Goal: Task Accomplishment & Management: Complete application form

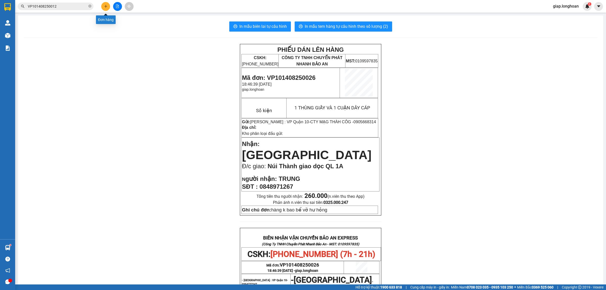
click at [106, 5] on button at bounding box center [105, 6] width 9 height 9
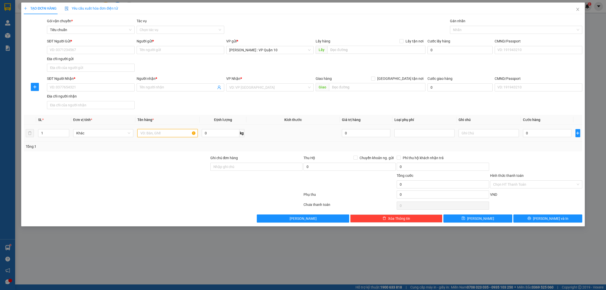
click at [147, 133] on input "text" at bounding box center [167, 133] width 60 height 8
type input "1 BỌC ĐEN NILONG"
click at [358, 158] on span "Chuyển khoản ng. gửi" at bounding box center [377, 158] width 38 height 6
click at [357, 158] on input "Chuyển khoản ng. gửi" at bounding box center [356, 158] width 4 height 4
checkbox input "true"
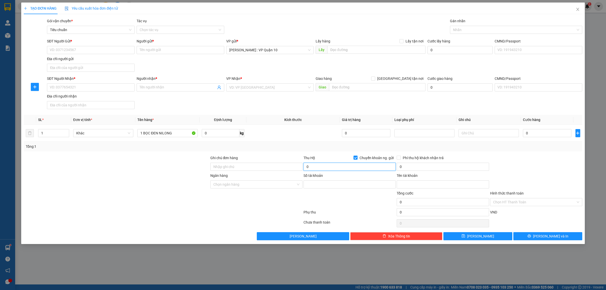
click at [330, 168] on input "0" at bounding box center [350, 167] width 92 height 8
type input "5.690.000"
click at [61, 85] on input "SĐT Người Nhận *" at bounding box center [91, 87] width 88 height 8
type input "0989907898"
click at [154, 89] on input "Người nhận *" at bounding box center [178, 88] width 77 height 6
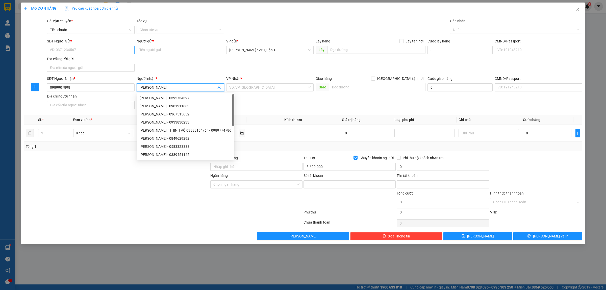
type input "THANH TUẤN"
click at [75, 51] on input "SĐT Người Gửi *" at bounding box center [91, 50] width 88 height 8
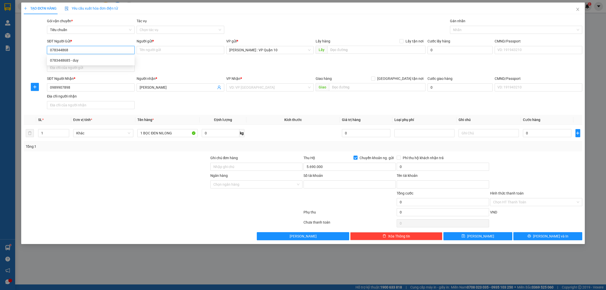
type input "0783448685"
click at [64, 61] on div "0783448685 - duy" at bounding box center [91, 61] width 82 height 6
type input "duy"
type input "219135309"
type input "lê hồng duy"
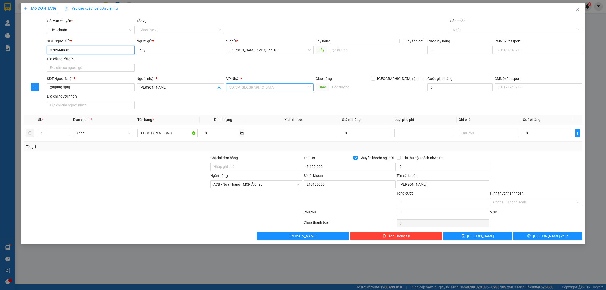
type input "0783448685"
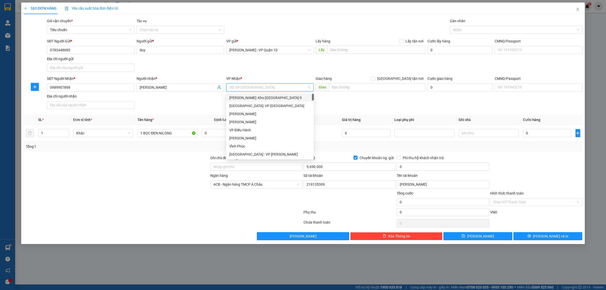
click at [244, 88] on input "search" at bounding box center [268, 88] width 78 height 8
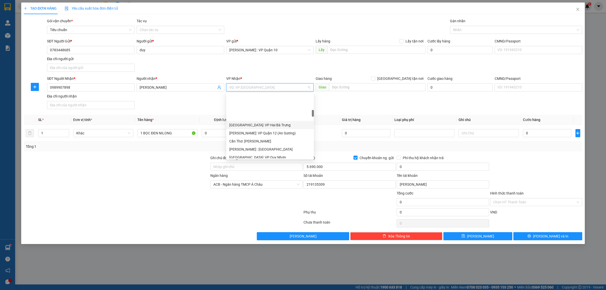
scroll to position [158, 0]
click at [262, 152] on div "Hà Nội: Kho Văn Điển Thanh Trì" at bounding box center [270, 150] width 82 height 6
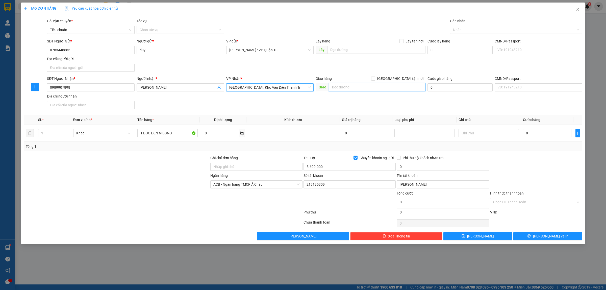
click at [340, 86] on input "text" at bounding box center [377, 87] width 96 height 8
type input "CT12A KHU ĐÔ THỊ KIM VĂN - KIM LŨ - PHƯƠNG ĐẠI KIM - QQ, HOÀNG MAI - HÀ NỘI"
click at [375, 77] on input "Giao tận nơi" at bounding box center [373, 79] width 4 height 4
checkbox input "true"
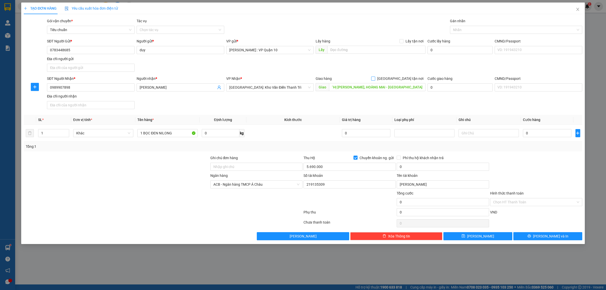
scroll to position [0, 0]
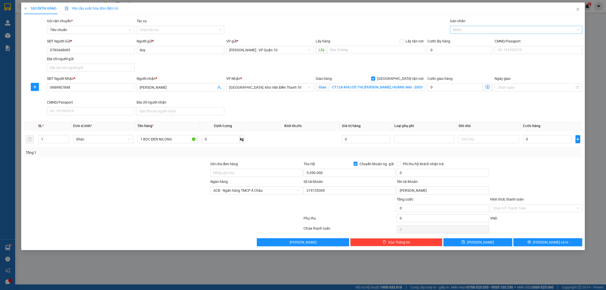
click at [468, 31] on div at bounding box center [513, 30] width 125 height 6
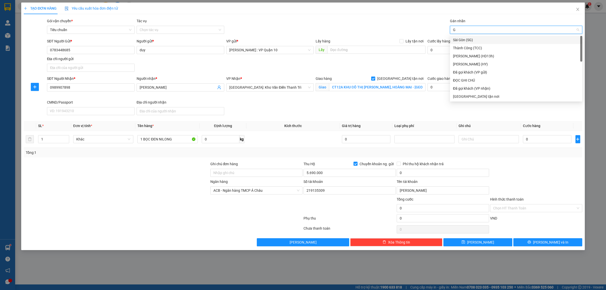
type input "GI"
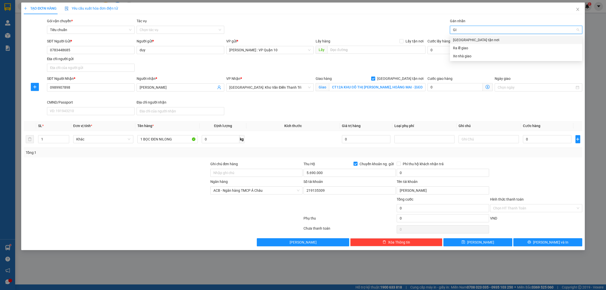
click at [465, 38] on div "Giao tận nơi" at bounding box center [516, 40] width 126 height 6
click at [130, 200] on div at bounding box center [116, 206] width 187 height 18
click at [418, 173] on input "0" at bounding box center [443, 173] width 92 height 8
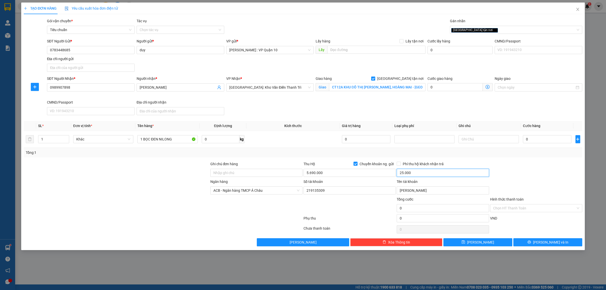
type input "25.000"
click at [351, 212] on div at bounding box center [349, 206] width 93 height 18
click at [539, 138] on input "0" at bounding box center [547, 139] width 48 height 8
type input "20"
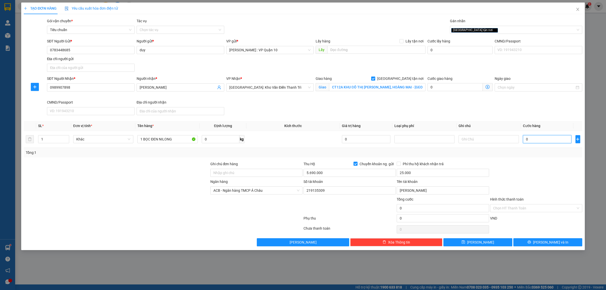
type input "20"
type input "200"
type input "2.000"
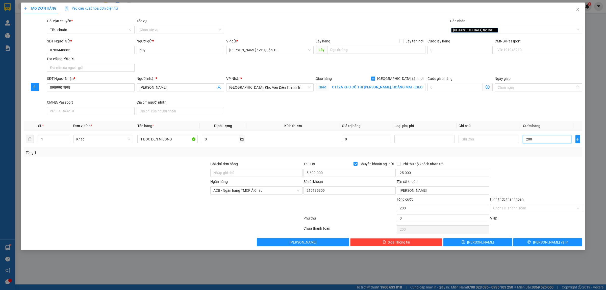
type input "2.000"
type input "20.000"
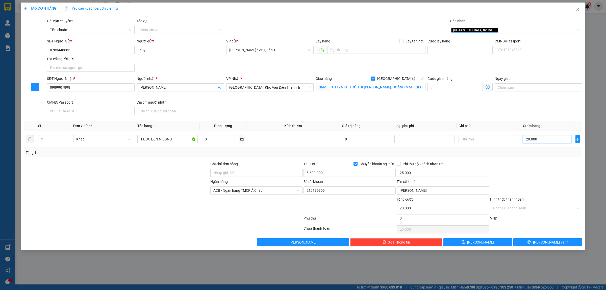
type input "200.000"
click at [398, 165] on input "Phí thu hộ khách nhận trả" at bounding box center [399, 164] width 4 height 4
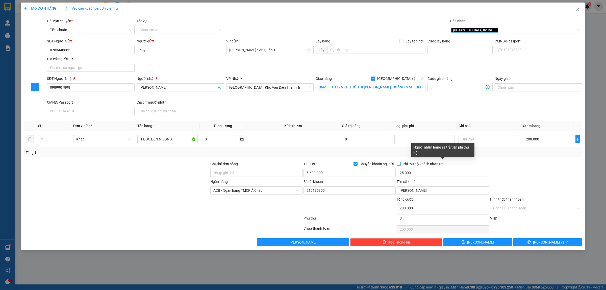
checkbox input "true"
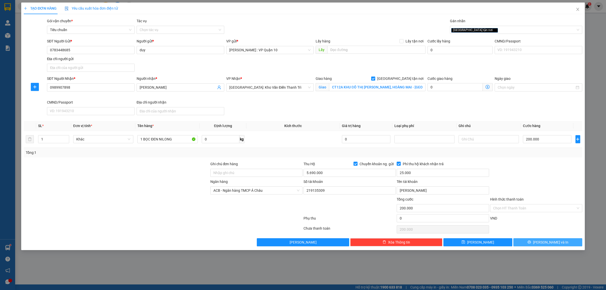
click at [531, 243] on icon "printer" at bounding box center [530, 242] width 4 height 4
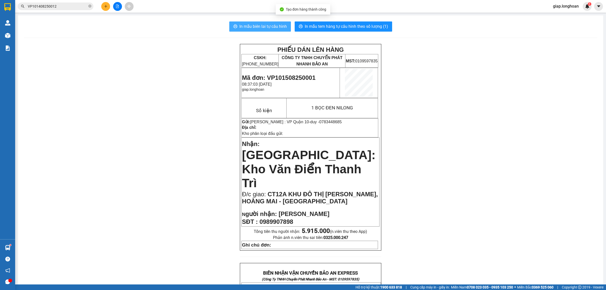
click at [262, 23] on span "In mẫu biên lai tự cấu hình" at bounding box center [262, 26] width 47 height 6
click at [344, 25] on span "In mẫu tem hàng tự cấu hình theo số lượng (1)" at bounding box center [346, 26] width 83 height 6
click at [474, 106] on div "PHIẾU DÁN LÊN HÀNG CSKH: 1900.06.88.33 CÔNG TY TNHH CHUYỂN PHÁT NHANH BẢO AN MS…" at bounding box center [310, 287] width 573 height 486
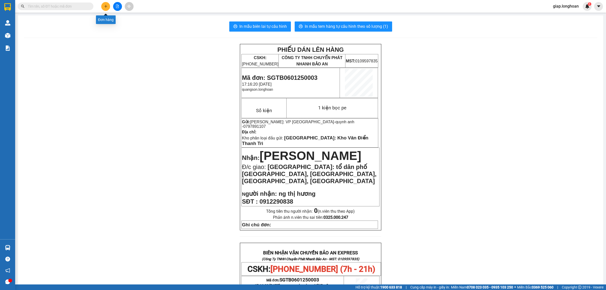
click at [105, 8] on button at bounding box center [105, 6] width 9 height 9
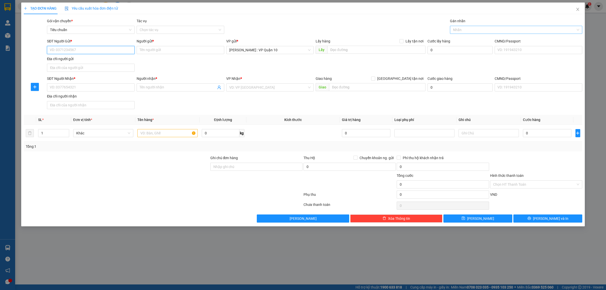
click at [463, 28] on div at bounding box center [513, 30] width 125 height 6
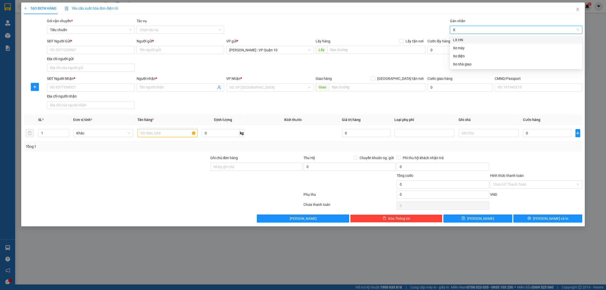
type input "XE"
click at [463, 39] on div "Xe máy" at bounding box center [516, 40] width 126 height 6
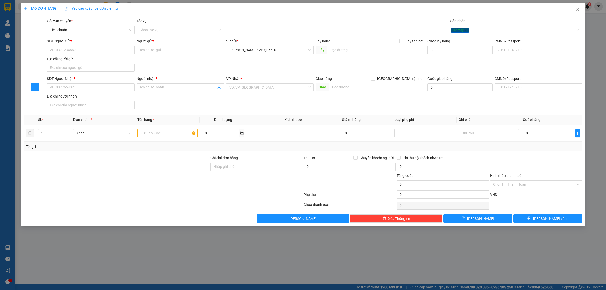
drag, startPoint x: 357, startPoint y: 21, endPoint x: 264, endPoint y: 21, distance: 92.9
click at [357, 21] on div "Gói vận chuyển * Tiêu chuẩn Tác vụ Chọn tác vụ Gán nhãn Xe máy" at bounding box center [314, 27] width 537 height 18
drag, startPoint x: 93, startPoint y: 51, endPoint x: 583, endPoint y: 80, distance: 490.6
click at [93, 51] on input "SĐT Người Gửi *" at bounding box center [91, 50] width 88 height 8
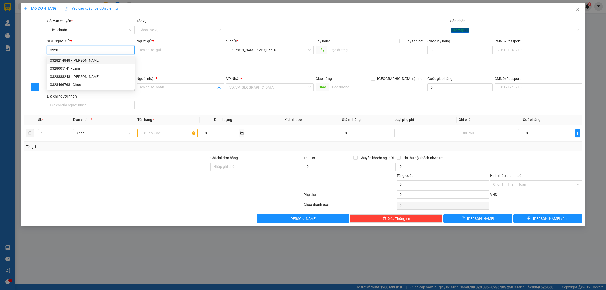
click at [71, 60] on div "0328214848 - Duy Hải" at bounding box center [91, 61] width 82 height 6
type input "0328214848"
type input "Duy Hải"
checkbox input "true"
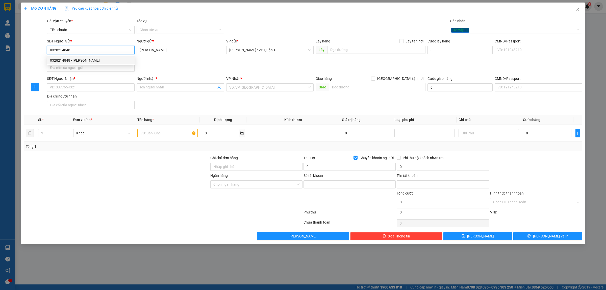
type input "0328214848"
type input "phạm duy hải"
type input "0328214848"
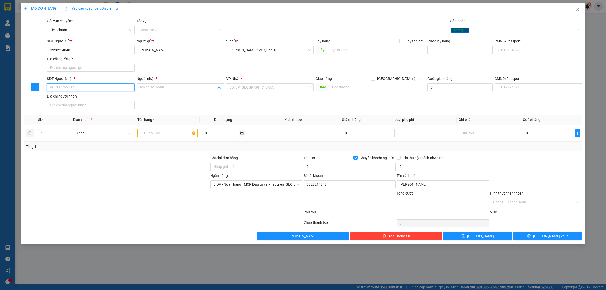
click at [80, 88] on input "SĐT Người Nhận *" at bounding box center [91, 87] width 88 height 8
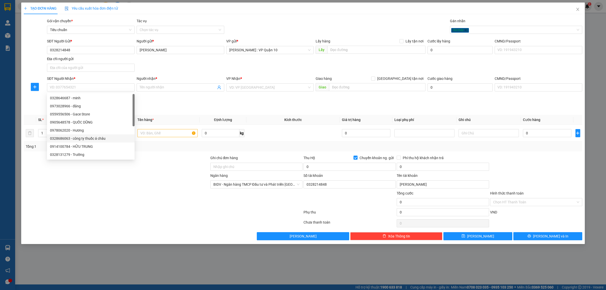
click at [91, 184] on div at bounding box center [116, 182] width 187 height 18
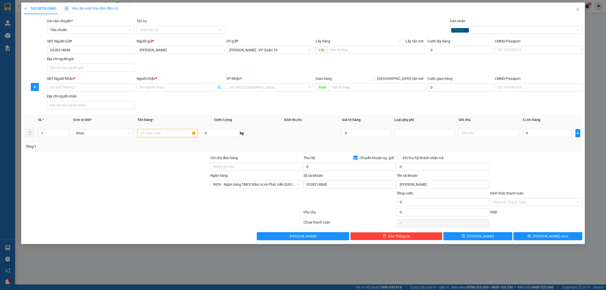
click at [146, 135] on input "text" at bounding box center [167, 133] width 60 height 8
type input "1 CON XE MÁY 67 BIỂN"
click at [347, 87] on input "text" at bounding box center [377, 87] width 96 height 8
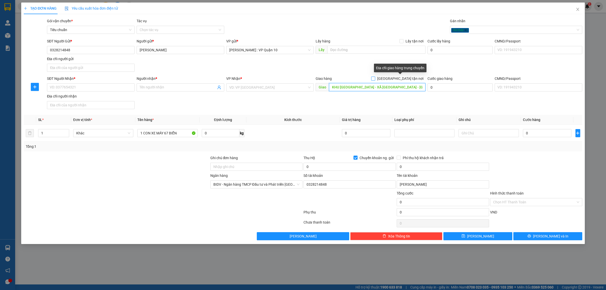
type input "KHU ĐỒNG THANH - XÃ MINH ĐÀI - PHÚ THỌ"
click at [375, 79] on input "Giao tận nơi" at bounding box center [373, 79] width 4 height 4
checkbox input "true"
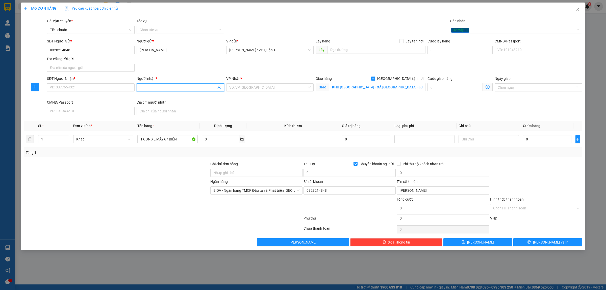
click at [160, 86] on input "Người nhận *" at bounding box center [178, 88] width 77 height 6
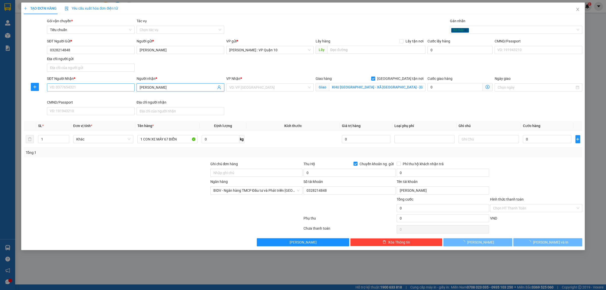
type input "ANH MINH"
click at [85, 86] on input "SĐT Người Nhận *" at bounding box center [91, 87] width 88 height 8
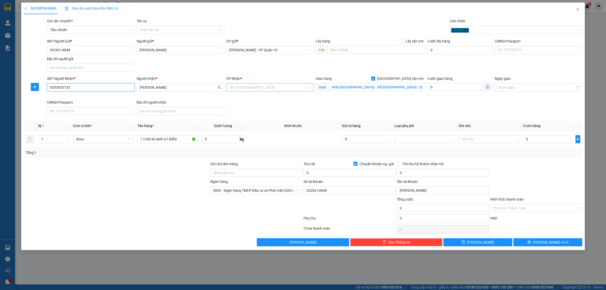
type input "0353833733"
click at [238, 87] on input "search" at bounding box center [268, 88] width 78 height 8
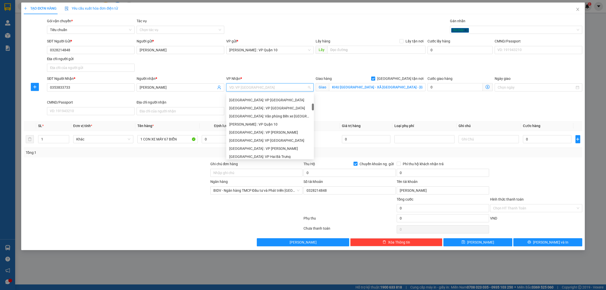
scroll to position [158, 0]
click at [255, 151] on div "Hà Nội: Kho Văn Điển Thanh Trì" at bounding box center [270, 150] width 82 height 6
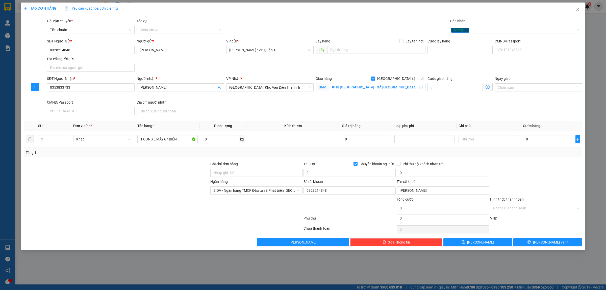
click at [154, 177] on div at bounding box center [116, 170] width 187 height 18
click at [474, 28] on div "Xe máy" at bounding box center [513, 30] width 125 height 6
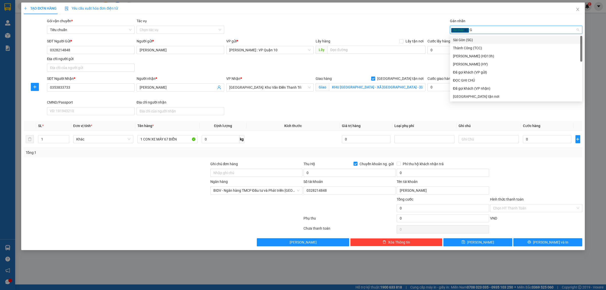
type input "GI"
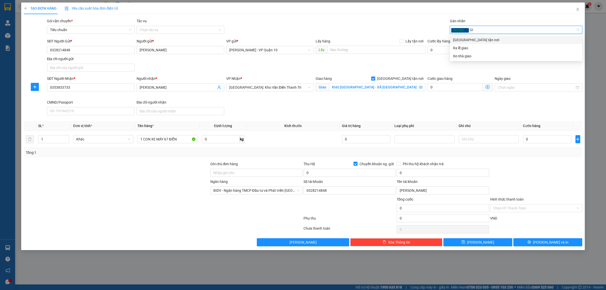
click at [475, 40] on div "Giao tận nơi" at bounding box center [516, 40] width 126 height 6
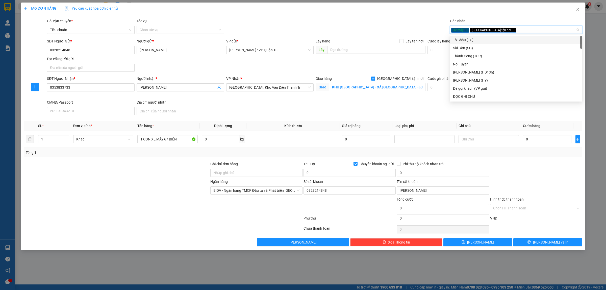
click at [366, 24] on div "Gói vận chuyển * Tiêu chuẩn Tác vụ Chọn tác vụ Gán nhãn Xe máy Giao tận nơi" at bounding box center [314, 27] width 537 height 18
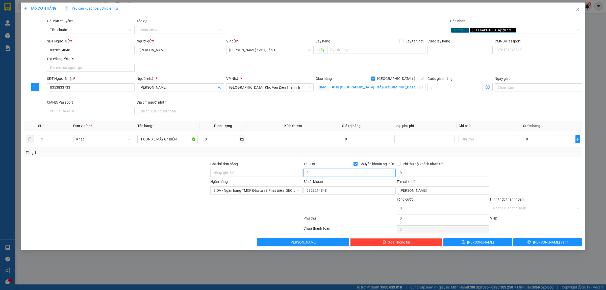
click at [322, 174] on input "0" at bounding box center [350, 173] width 92 height 8
type input "15.000.000"
click at [410, 175] on input "0" at bounding box center [443, 173] width 92 height 8
type input "35.000"
click at [121, 204] on div at bounding box center [116, 206] width 187 height 18
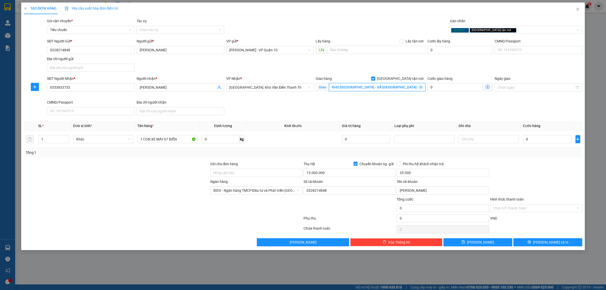
click at [350, 89] on input "KHU ĐỒNG THANH - XÃ MINH ĐÀI - PHÚ THỌ" at bounding box center [377, 87] width 96 height 8
drag, startPoint x: 272, startPoint y: 103, endPoint x: 259, endPoint y: 104, distance: 12.4
click at [271, 103] on div "SĐT Người Nhận * 0353833733 Người nhận * ANH MINH VP Nhận * Hà Nội: Kho Văn Điể…" at bounding box center [314, 96] width 537 height 41
click at [391, 87] on input "KHU ĐỒNG THANH - XÃ MINH ĐÀI - PHÚ THỌ" at bounding box center [377, 87] width 96 height 8
click at [392, 88] on input "KHU ĐỒNG THANH - XÃ MINH ĐÀI - PHÚ THỌ" at bounding box center [377, 87] width 96 height 8
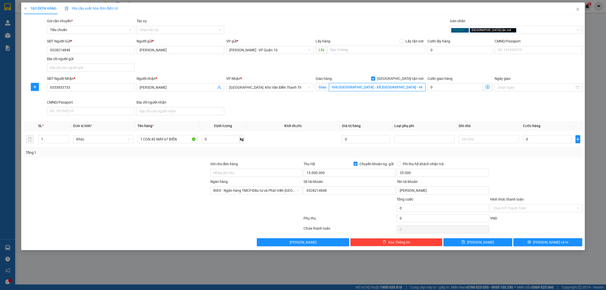
scroll to position [0, 2]
type input "KHU ĐỒNG THANH - XÃ MINH ĐÀI - HUYỆN TÂN SƠN - PHÚ THỌ"
click at [269, 217] on div at bounding box center [163, 219] width 280 height 10
click at [186, 139] on input "1 CON XE MÁY 67 BIỂN" at bounding box center [167, 139] width 60 height 8
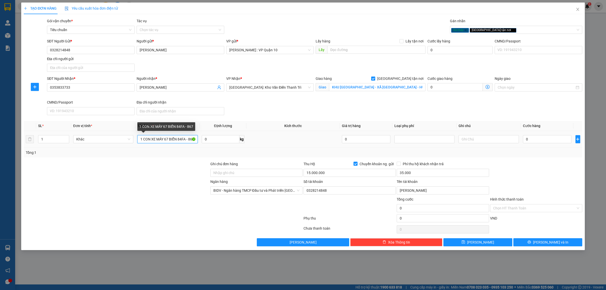
scroll to position [0, 2]
type input "1 CON XE MÁY 67 BIỂN 84FA - 8677"
drag, startPoint x: 179, startPoint y: 194, endPoint x: 200, endPoint y: 204, distance: 23.9
click at [178, 194] on div at bounding box center [116, 188] width 187 height 18
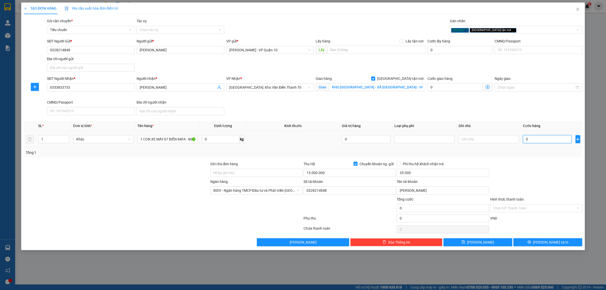
click at [538, 140] on input "0" at bounding box center [547, 139] width 48 height 8
type input "10"
type input "150"
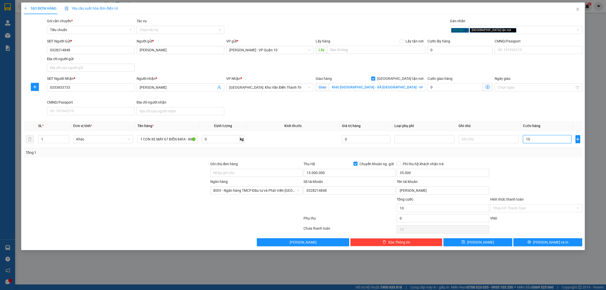
type input "150"
type input "1.580"
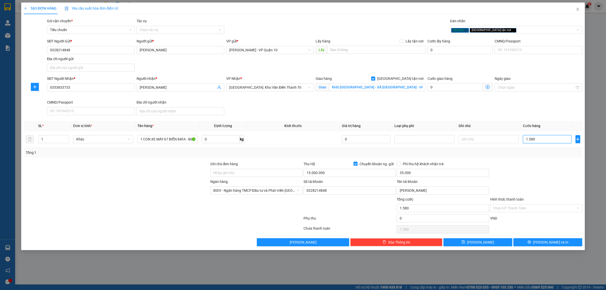
type input "15.800"
type input "158.000"
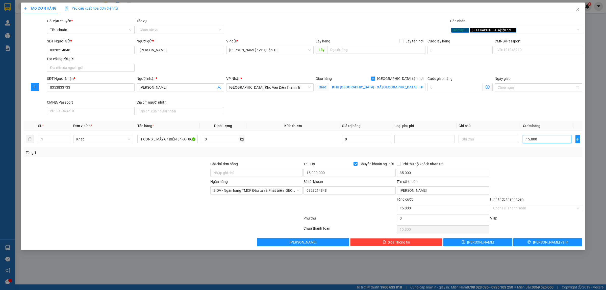
type input "158.000"
type input "1.580.000"
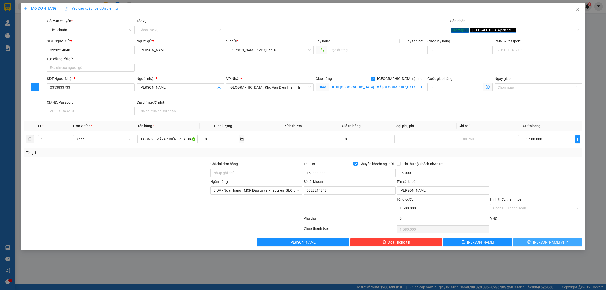
click at [544, 244] on span "Lưu và In" at bounding box center [550, 242] width 35 height 6
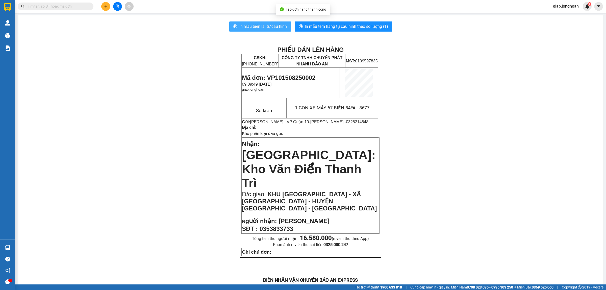
click at [265, 27] on span "In mẫu biên lai tự cấu hình" at bounding box center [262, 26] width 47 height 6
click at [453, 135] on div "PHIẾU DÁN LÊN HÀNG CSKH: 1900.06.88.33 CÔNG TY TNHH CHUYỂN PHÁT NHANH BẢO AN MS…" at bounding box center [310, 295] width 573 height 503
click at [457, 136] on div "PHIẾU DÁN LÊN HÀNG CSKH: 1900.06.88.33 CÔNG TY TNHH CHUYỂN PHÁT NHANH BẢO AN MS…" at bounding box center [310, 295] width 573 height 503
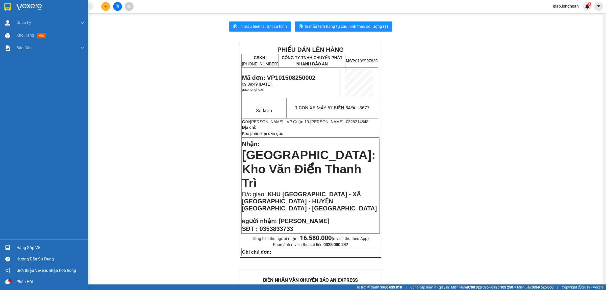
click at [27, 5] on img at bounding box center [29, 7] width 26 height 8
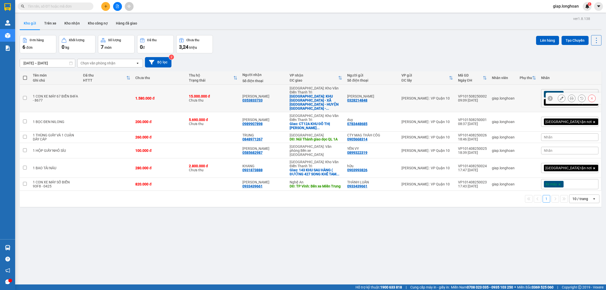
click at [558, 94] on button at bounding box center [561, 98] width 7 height 9
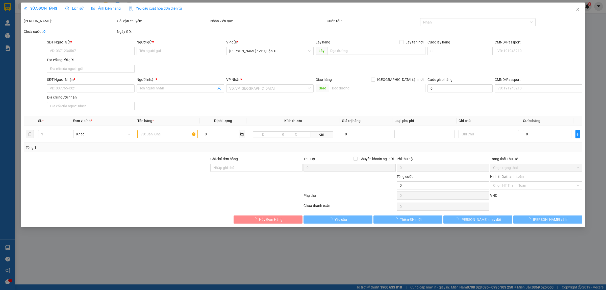
type input "0328214848"
type input "Duy Hải"
type input "0353833733"
type input "ANH MINH"
checkbox input "true"
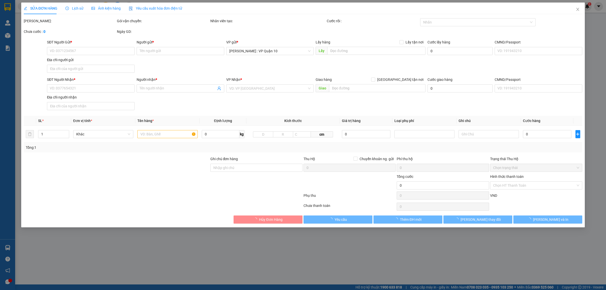
type input "KHU ĐỒNG THANH - XÃ MINH ĐÀI - HUYỆN TÂN SƠN - PHÚ THỌ"
type input "1.580.000"
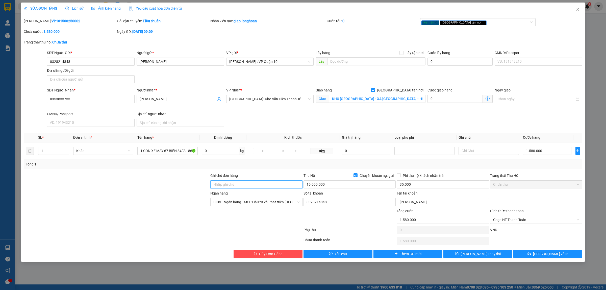
drag, startPoint x: 247, startPoint y: 186, endPoint x: 250, endPoint y: 186, distance: 2.6
click at [248, 186] on input "Ghi chú đơn hàng" at bounding box center [256, 184] width 92 height 8
type input "CÓ CHÌA KHÓA VÀ CAVET ĐI KÈM"
click at [528, 252] on button "Lưu và In" at bounding box center [547, 254] width 69 height 8
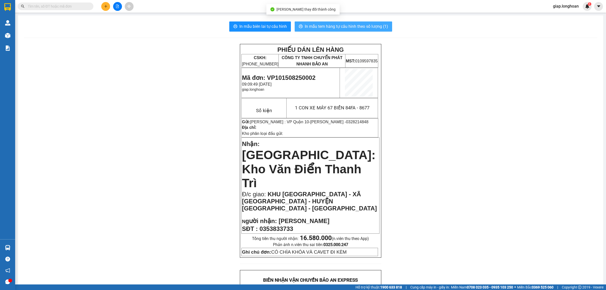
drag, startPoint x: 339, startPoint y: 25, endPoint x: 338, endPoint y: 30, distance: 4.7
click at [338, 29] on span "In mẫu tem hàng tự cấu hình theo số lượng (1)" at bounding box center [346, 26] width 83 height 6
click at [467, 177] on div "PHIẾU DÁN LÊN HÀNG CSKH: 1900.06.88.33 CÔNG TY TNHH CHUYỂN PHÁT NHANH BẢO AN MS…" at bounding box center [310, 295] width 573 height 503
click at [108, 7] on button at bounding box center [105, 6] width 9 height 9
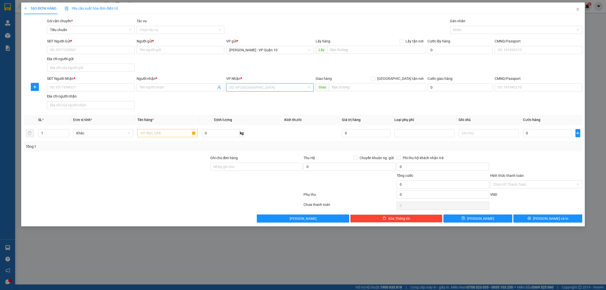
click at [243, 88] on input "search" at bounding box center [268, 88] width 78 height 8
type input "NINH BÌNH"
click at [233, 94] on div "Ninh Bình" at bounding box center [270, 98] width 88 height 8
click at [260, 111] on div "SĐT Người Nhận * VD: 0377654321 Người nhận * Tên người nhận VP Nhận * Ninh Bình…" at bounding box center [314, 93] width 537 height 35
click at [343, 86] on input "text" at bounding box center [377, 87] width 96 height 8
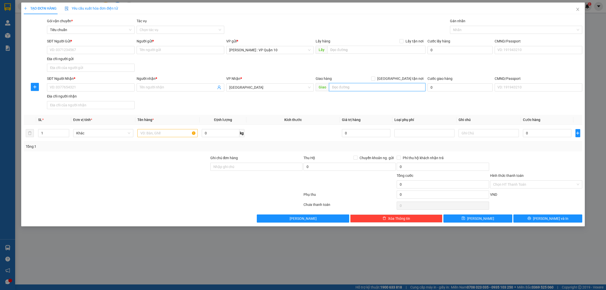
paste input "TP Ninh Bình - Đường tránh TP Ninh Bình"
type input "TP Ninh Bình - Đường tránh TP Ninh Bình"
drag, startPoint x: 80, startPoint y: 86, endPoint x: 180, endPoint y: 81, distance: 100.4
click at [79, 86] on input "SĐT Người Nhận *" at bounding box center [91, 87] width 88 height 8
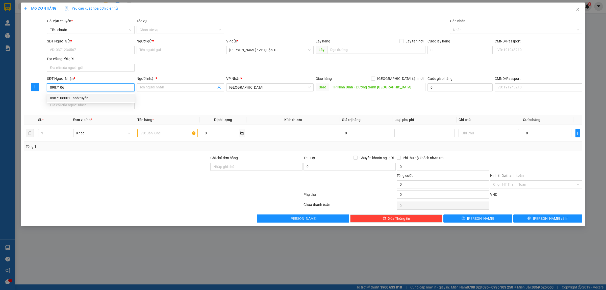
click at [65, 99] on div "0987106001 - anh tuyền" at bounding box center [91, 98] width 82 height 6
type input "0987106001"
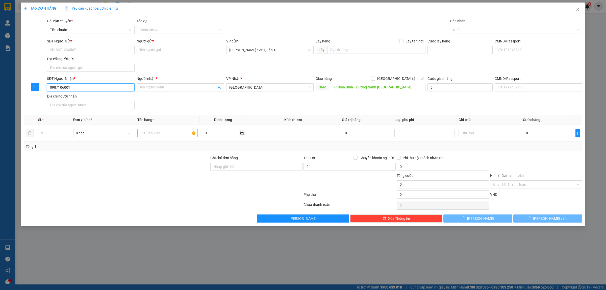
type input "anh tuyền"
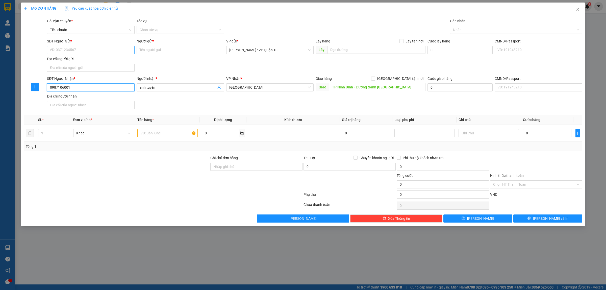
type input "0987106001"
click at [86, 51] on input "SĐT Người Gửi *" at bounding box center [91, 50] width 88 height 8
click at [74, 62] on div "0902579742 - anh phát" at bounding box center [91, 61] width 82 height 6
type input "0902579742"
type input "anh phát"
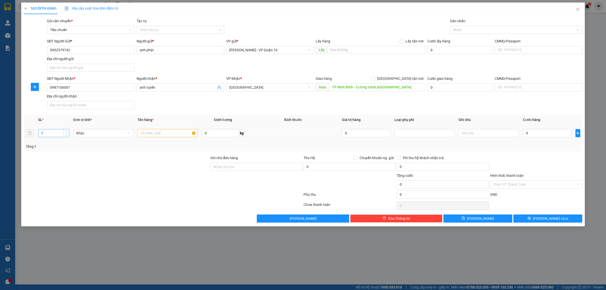
click at [48, 133] on input "1" at bounding box center [53, 133] width 31 height 8
type input "3"
click at [152, 134] on input "text" at bounding box center [167, 133] width 60 height 8
drag, startPoint x: 101, startPoint y: 176, endPoint x: 101, endPoint y: 159, distance: 16.4
click at [102, 176] on div at bounding box center [116, 182] width 187 height 18
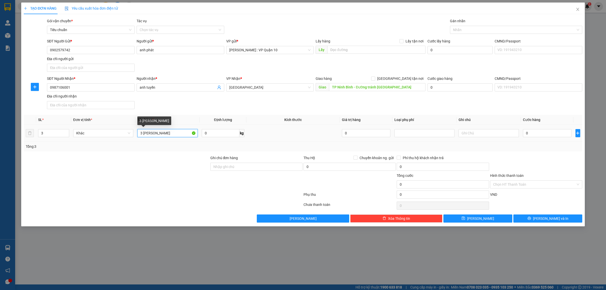
drag, startPoint x: 168, startPoint y: 137, endPoint x: 168, endPoint y: 142, distance: 5.6
click at [168, 141] on td "3 THÙNG SƠN" at bounding box center [167, 133] width 64 height 17
type input "3 THÙNG MỠ"
click at [162, 168] on div at bounding box center [116, 164] width 187 height 18
drag, startPoint x: 72, startPoint y: 87, endPoint x: 53, endPoint y: 87, distance: 19.4
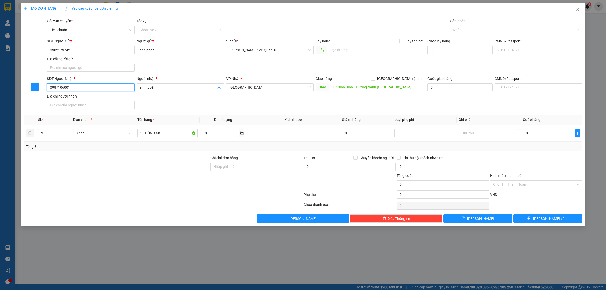
click at [53, 87] on input "0987106001" at bounding box center [91, 87] width 88 height 8
drag, startPoint x: 77, startPoint y: 177, endPoint x: 72, endPoint y: 147, distance: 30.6
click at [77, 176] on div at bounding box center [116, 182] width 187 height 18
drag, startPoint x: 66, startPoint y: 87, endPoint x: 41, endPoint y: 88, distance: 25.3
click at [41, 88] on div "SĐT Người Nhận * 0987106001 0987106001 Người nhận * anh tuyền VP Nhận * Ninh Bì…" at bounding box center [303, 93] width 560 height 35
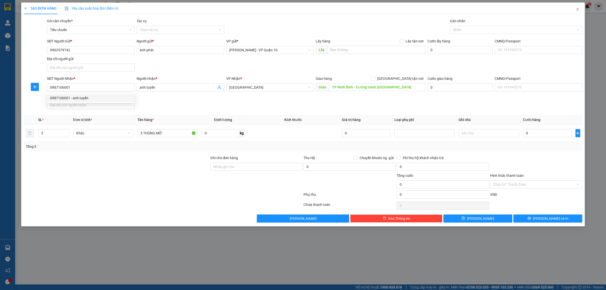
drag, startPoint x: 75, startPoint y: 196, endPoint x: 79, endPoint y: 189, distance: 8.2
click at [75, 195] on div at bounding box center [163, 195] width 280 height 10
click at [130, 184] on div at bounding box center [116, 182] width 187 height 18
drag, startPoint x: 535, startPoint y: 132, endPoint x: 606, endPoint y: 112, distance: 73.1
click at [536, 132] on input "0" at bounding box center [547, 133] width 48 height 8
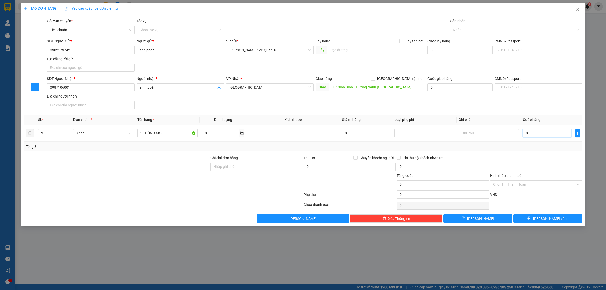
type input "40"
type input "400"
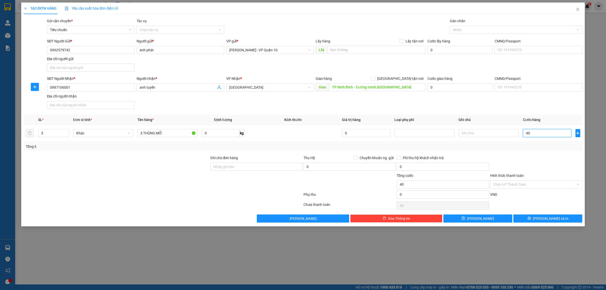
type input "400"
type input "4.000"
type input "40.000"
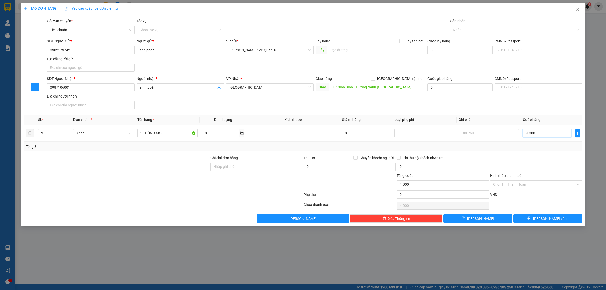
type input "40.000"
type input "400.000"
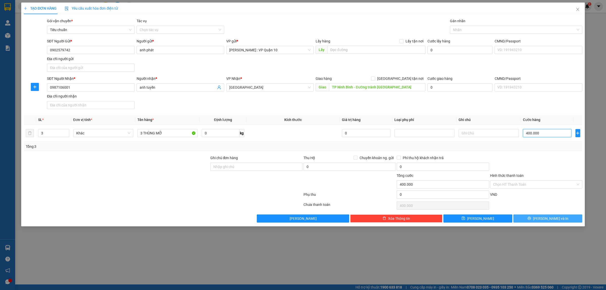
type input "400.000"
click at [536, 221] on button "Lưu và In" at bounding box center [547, 218] width 69 height 8
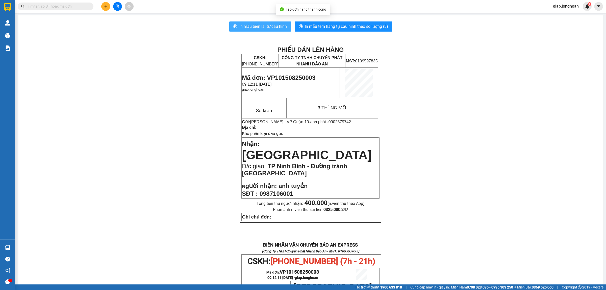
click at [264, 23] on button "In mẫu biên lai tự cấu hình" at bounding box center [260, 26] width 62 height 10
drag, startPoint x: 114, startPoint y: 131, endPoint x: 168, endPoint y: 117, distance: 56.1
click at [115, 133] on div "PHIẾU DÁN LÊN HÀNG CSKH: 1900.06.88.33 CÔNG TY TNHH CHUYỂN PHÁT NHANH BẢO AN MS…" at bounding box center [310, 260] width 573 height 432
click at [340, 27] on span "In mẫu tem hàng tự cấu hình theo số lượng (3)" at bounding box center [346, 26] width 83 height 6
drag, startPoint x: 126, startPoint y: 207, endPoint x: 130, endPoint y: 209, distance: 4.8
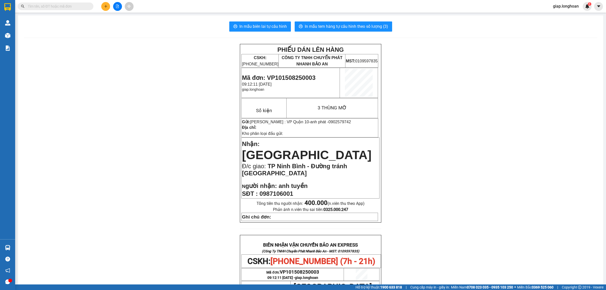
click at [126, 207] on div "PHIẾU DÁN LÊN HÀNG CSKH: 1900.06.88.33 CÔNG TY TNHH CHUYỂN PHÁT NHANH BẢO AN MS…" at bounding box center [310, 260] width 573 height 432
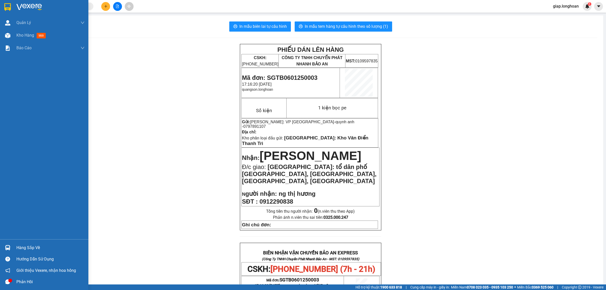
click at [32, 6] on img at bounding box center [29, 7] width 26 height 8
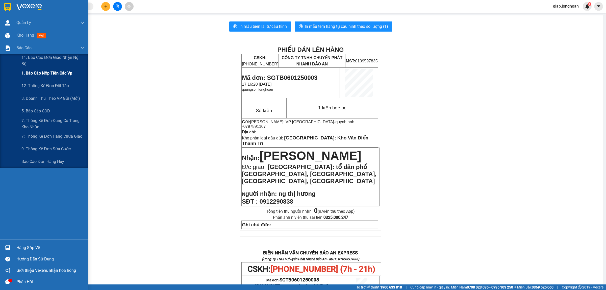
click at [45, 72] on span "1. Báo cáo nộp tiền các vp" at bounding box center [46, 73] width 51 height 6
click at [47, 96] on span "3. Doanh Thu theo VP Gửi (mới)" at bounding box center [50, 98] width 59 height 6
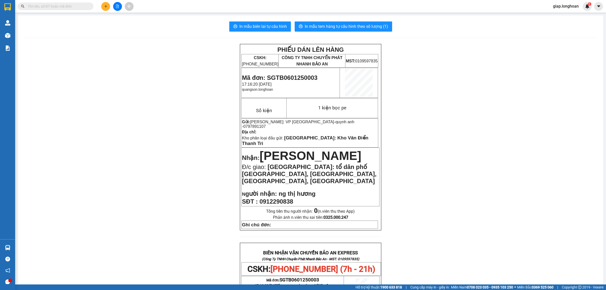
click at [56, 6] on input "text" at bounding box center [58, 7] width 60 height 6
paste input "0987106001"
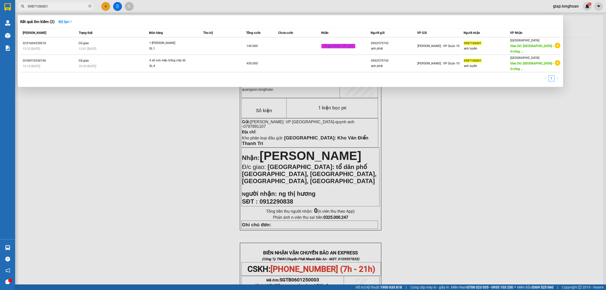
type input "0987106001"
click at [145, 153] on div at bounding box center [303, 145] width 606 height 290
